Goal: Find contact information: Find contact information

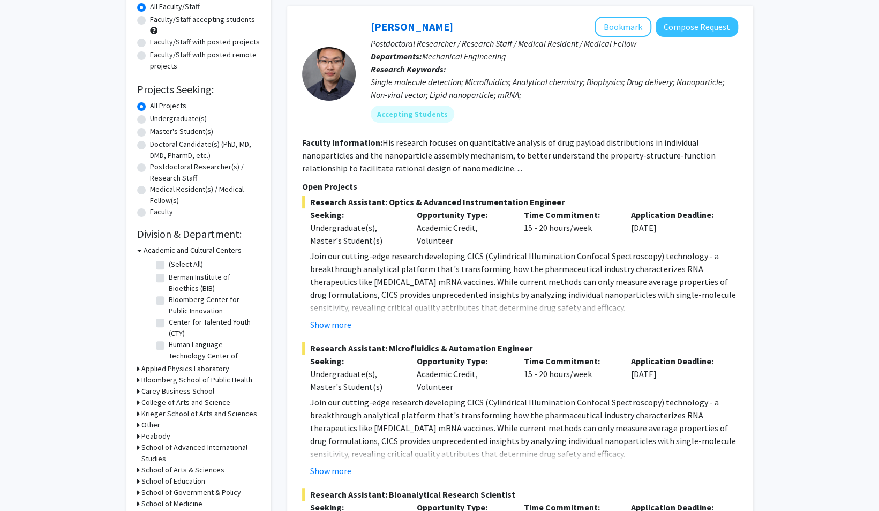
scroll to position [77, 0]
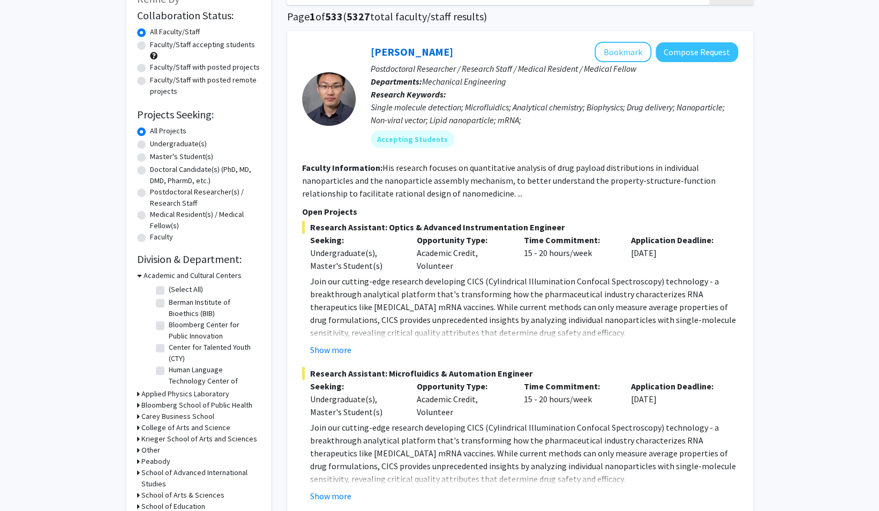
click at [174, 145] on label "Undergraduate(s)" at bounding box center [178, 143] width 57 height 11
click at [157, 145] on input "Undergraduate(s)" at bounding box center [153, 141] width 7 height 7
radio input "true"
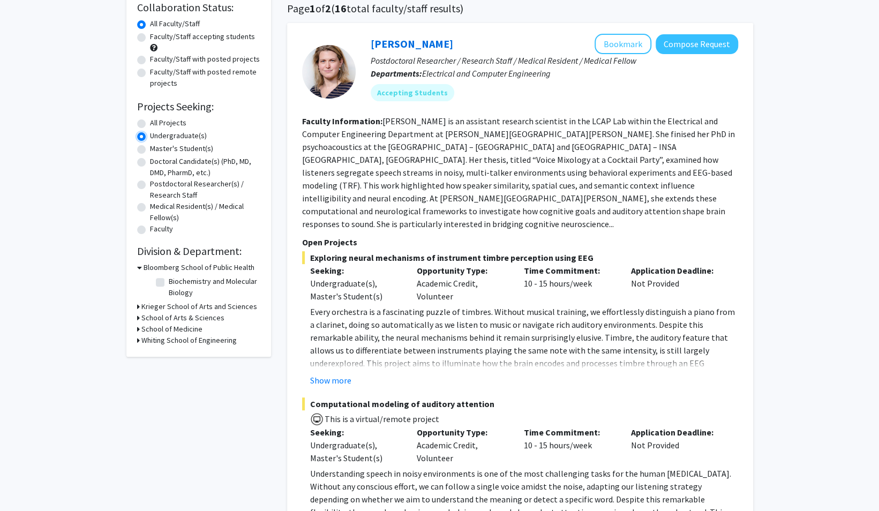
scroll to position [84, 0]
click at [187, 342] on h3 "Whiting School of Engineering" at bounding box center [188, 341] width 95 height 11
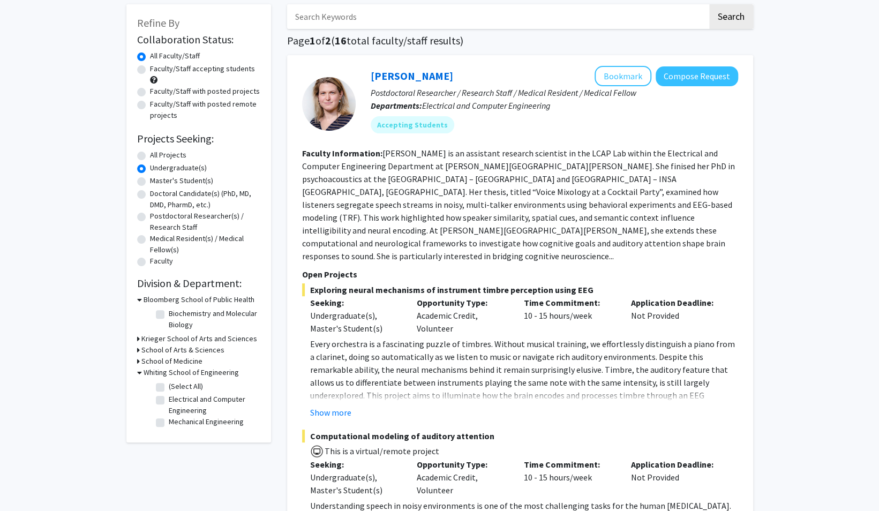
scroll to position [57, 0]
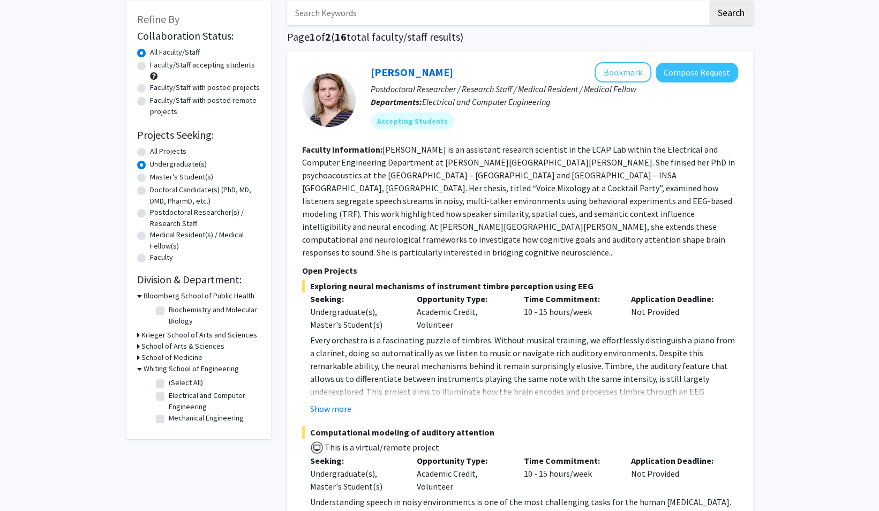
click at [169, 379] on label "(Select All)" at bounding box center [186, 382] width 34 height 11
click at [169, 379] on input "(Select All)" at bounding box center [172, 380] width 7 height 7
checkbox input "true"
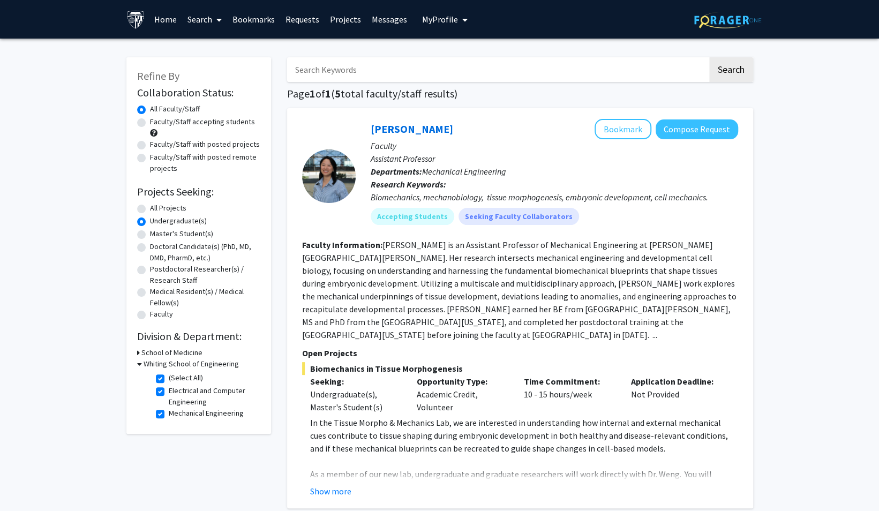
click at [150, 207] on label "All Projects" at bounding box center [168, 208] width 36 height 11
click at [150, 207] on input "All Projects" at bounding box center [153, 206] width 7 height 7
radio input "true"
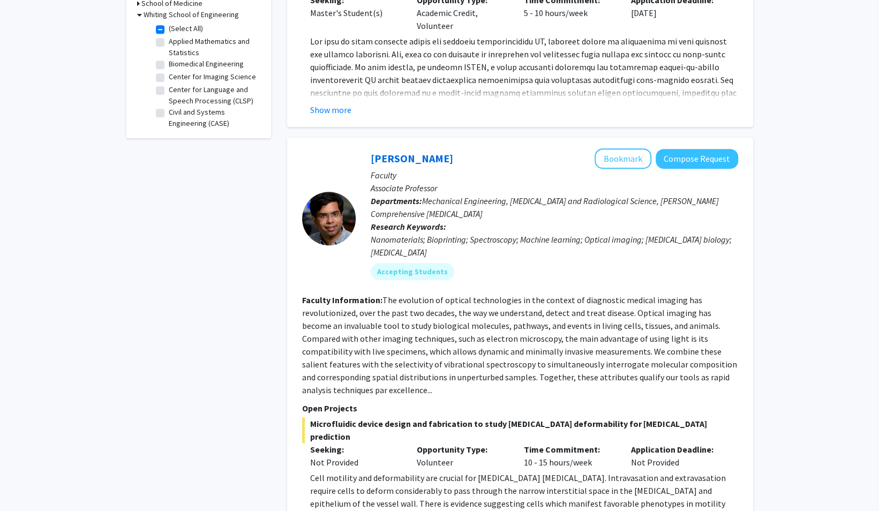
scroll to position [397, 0]
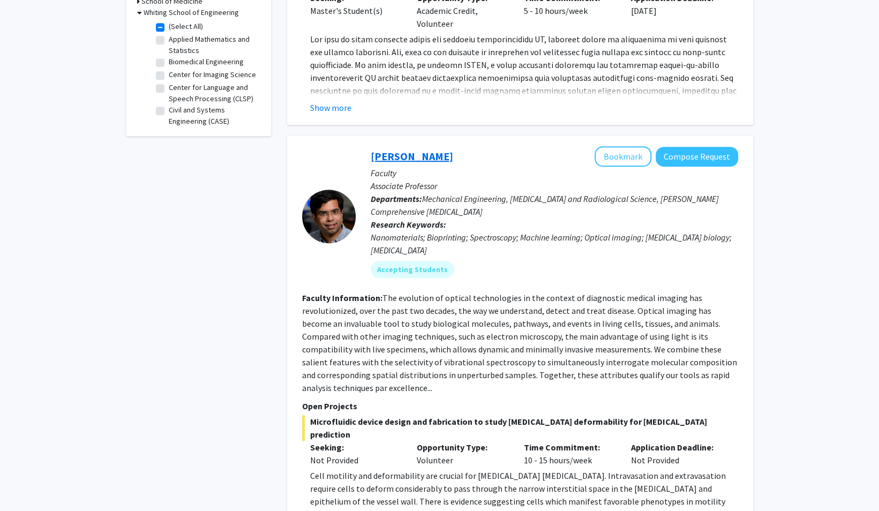
click at [396, 150] on link "[PERSON_NAME]" at bounding box center [412, 156] width 83 height 13
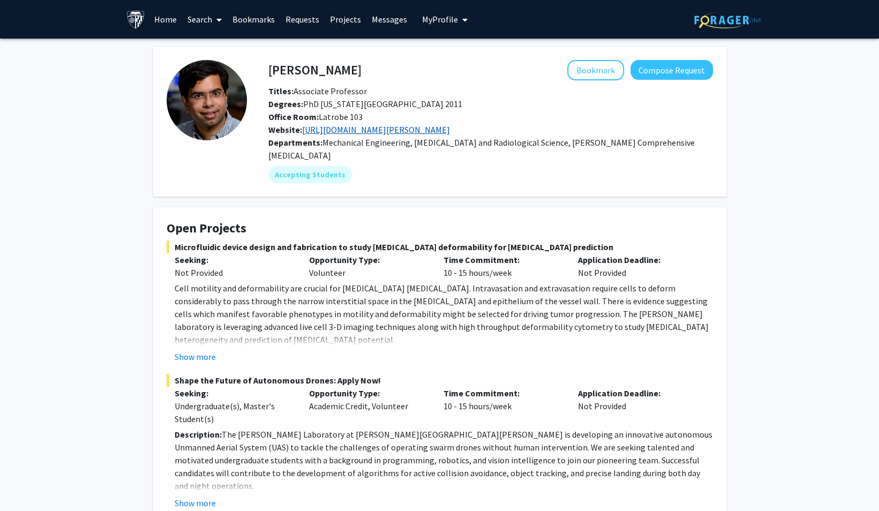
click at [345, 129] on link "[URL][DOMAIN_NAME][PERSON_NAME]" at bounding box center [376, 129] width 148 height 11
